Goal: Information Seeking & Learning: Check status

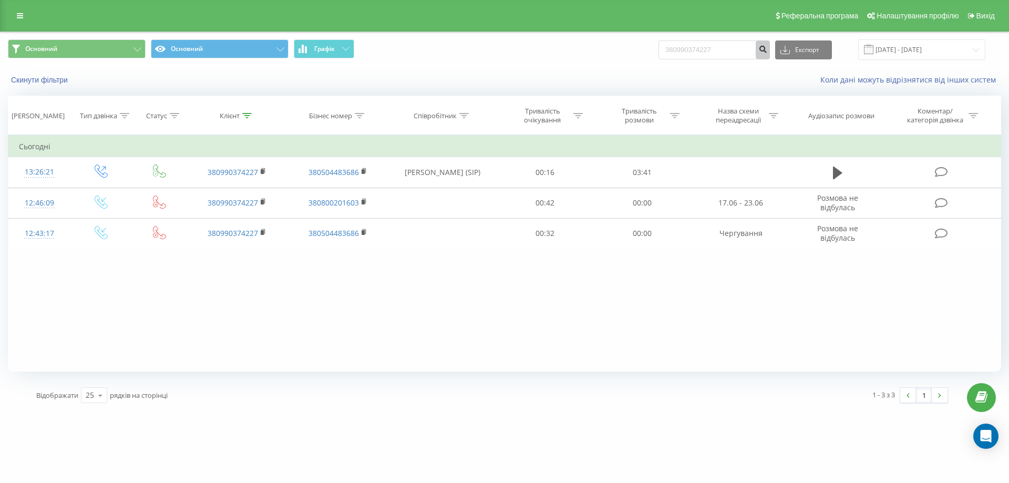
click at [768, 50] on icon "submit" at bounding box center [763, 48] width 9 height 6
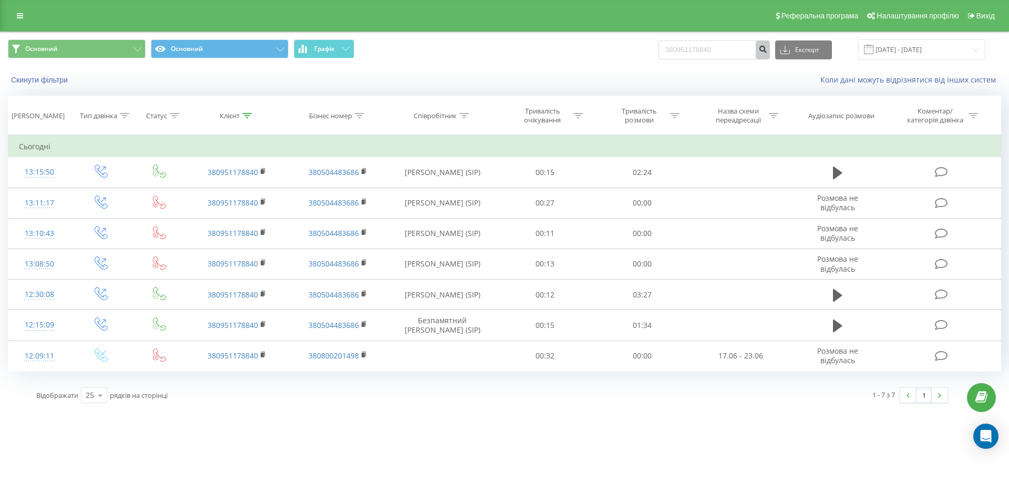
click at [768, 51] on icon "submit" at bounding box center [763, 48] width 9 height 6
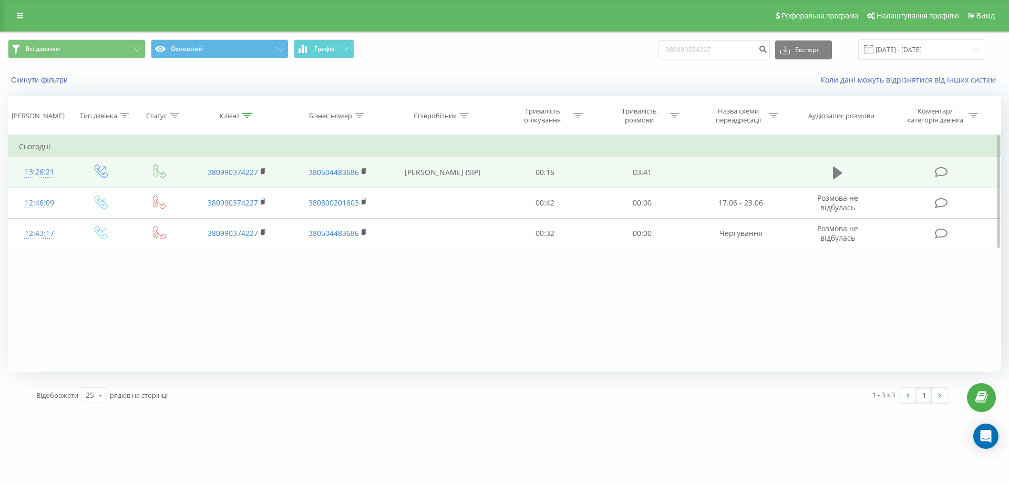
click at [833, 168] on icon at bounding box center [837, 173] width 9 height 15
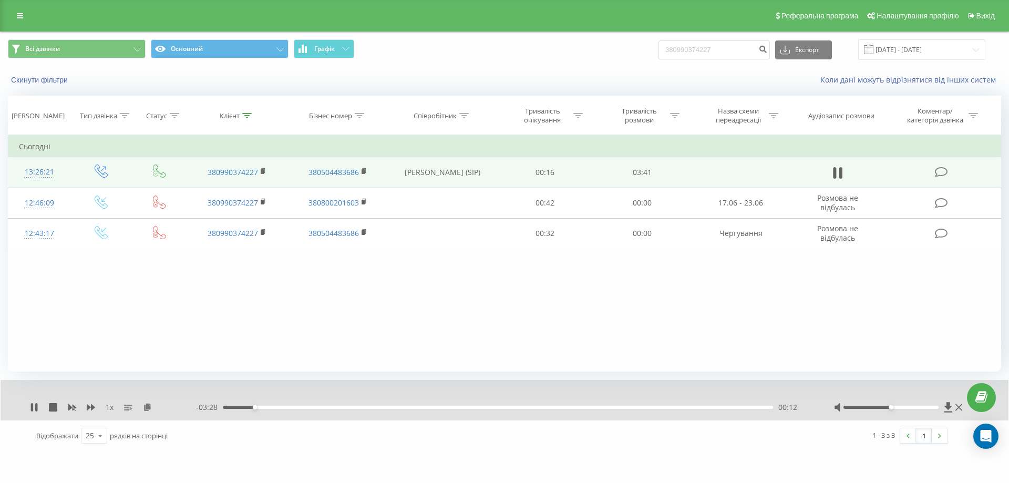
drag, startPoint x: 412, startPoint y: 469, endPoint x: 275, endPoint y: 356, distance: 177.4
click at [275, 356] on div "Фільтрувати за умовою Дорівнює Введіть значення Скасувати OK Фільтрувати за умо…" at bounding box center [505, 253] width 994 height 237
click at [473, 309] on div "Фільтрувати за умовою Дорівнює Введіть значення Скасувати OK Фільтрувати за умо…" at bounding box center [505, 253] width 994 height 237
click at [108, 305] on div "Фільтрувати за умовою Дорівнює Введіть значення Скасувати OK Фільтрувати за умо…" at bounding box center [505, 253] width 994 height 237
click at [392, 407] on div "00:42" at bounding box center [498, 407] width 550 height 3
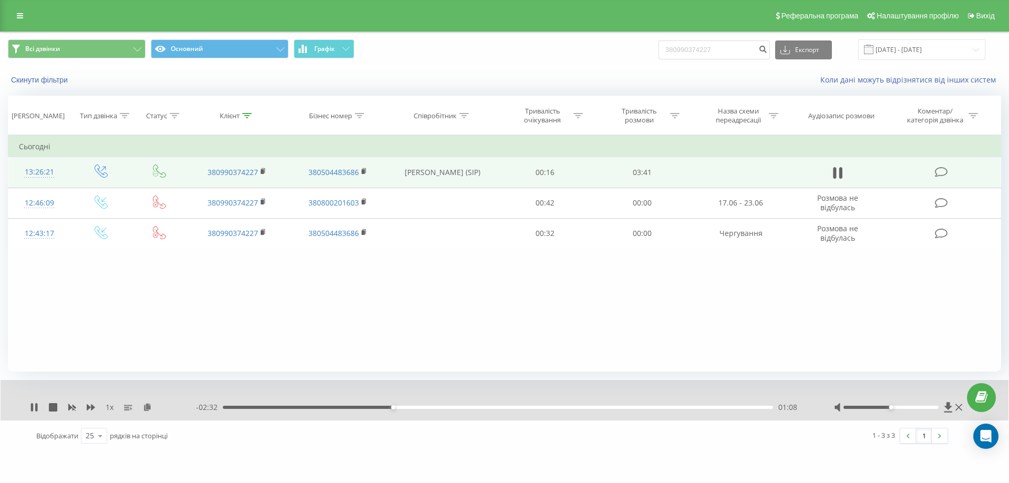
click at [445, 410] on div "- 02:32 01:08 01:08" at bounding box center [502, 407] width 612 height 11
click at [454, 408] on div "01:33" at bounding box center [498, 407] width 550 height 3
click at [564, 405] on div "- 02:07 01:33 01:33" at bounding box center [502, 407] width 612 height 11
click at [574, 405] on div "- 02:07 01:34 01:34" at bounding box center [502, 407] width 612 height 11
click at [583, 406] on div "01:34" at bounding box center [498, 407] width 550 height 3
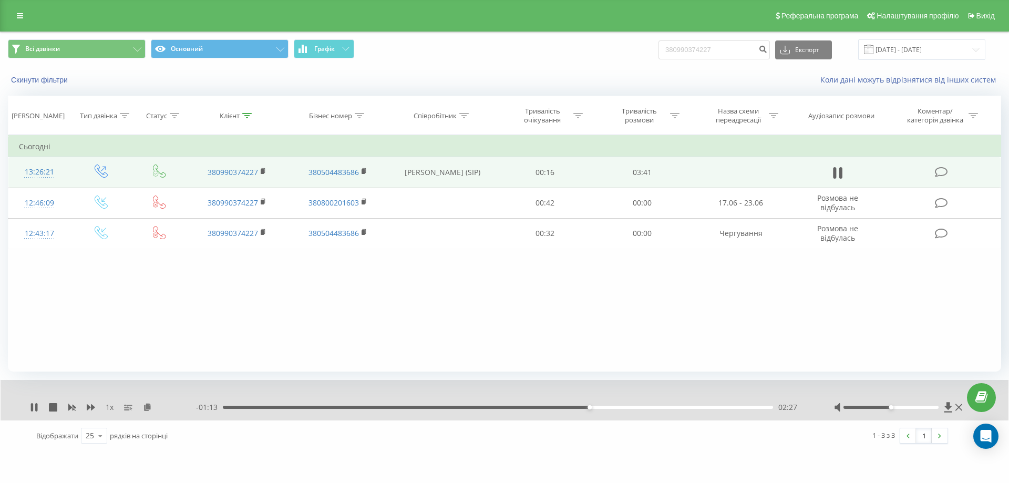
click at [686, 408] on div "02:27" at bounding box center [498, 407] width 550 height 3
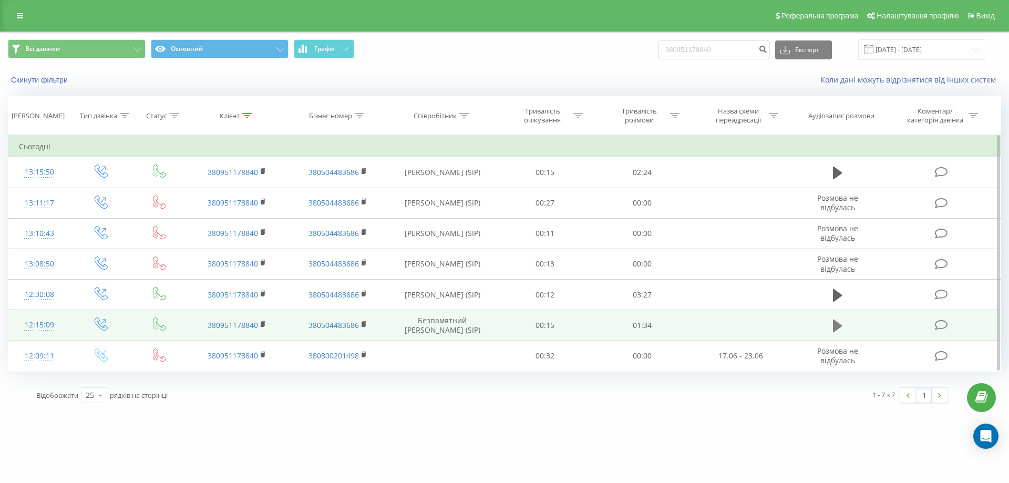
click at [832, 326] on button at bounding box center [838, 326] width 16 height 16
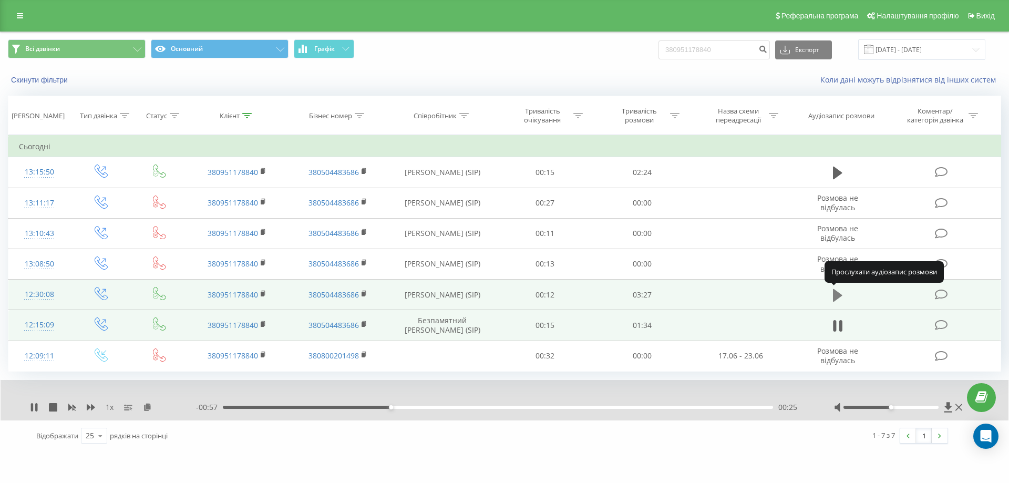
click at [836, 295] on icon at bounding box center [837, 295] width 9 height 13
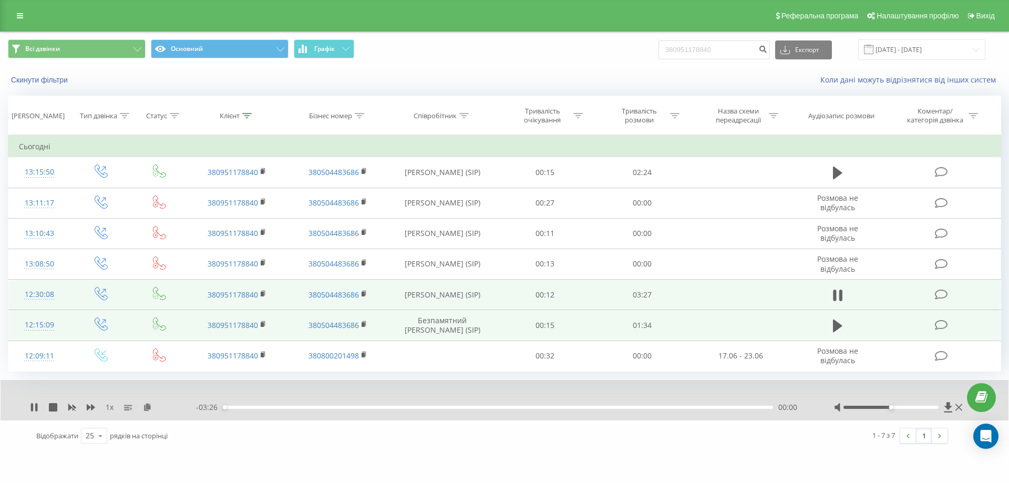
click at [383, 411] on div "- 03:26 00:00 00:00" at bounding box center [502, 407] width 612 height 11
click at [380, 408] on div "00:59" at bounding box center [498, 407] width 550 height 3
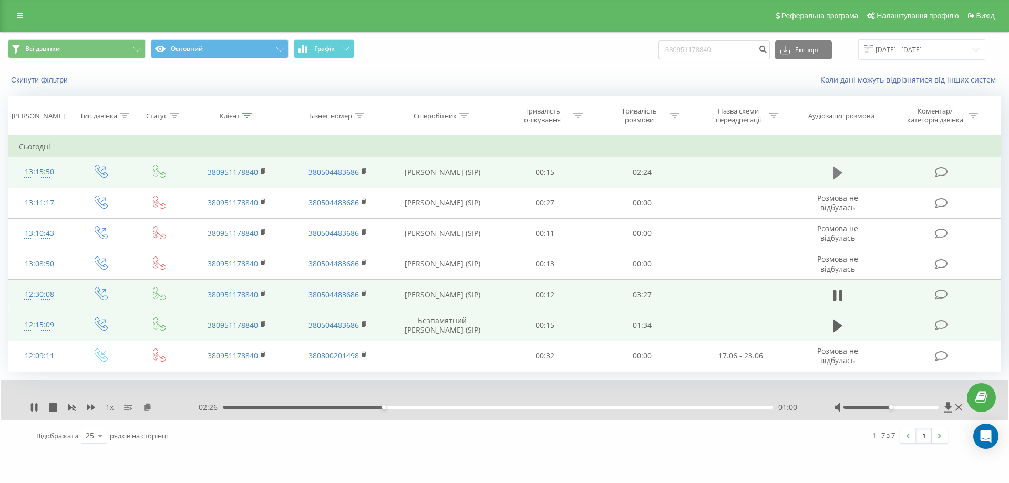
click at [832, 172] on button at bounding box center [838, 173] width 16 height 16
click at [459, 407] on div "00:00" at bounding box center [498, 407] width 550 height 3
click at [645, 406] on div "01:06" at bounding box center [498, 407] width 550 height 3
